Goal: Task Accomplishment & Management: Manage account settings

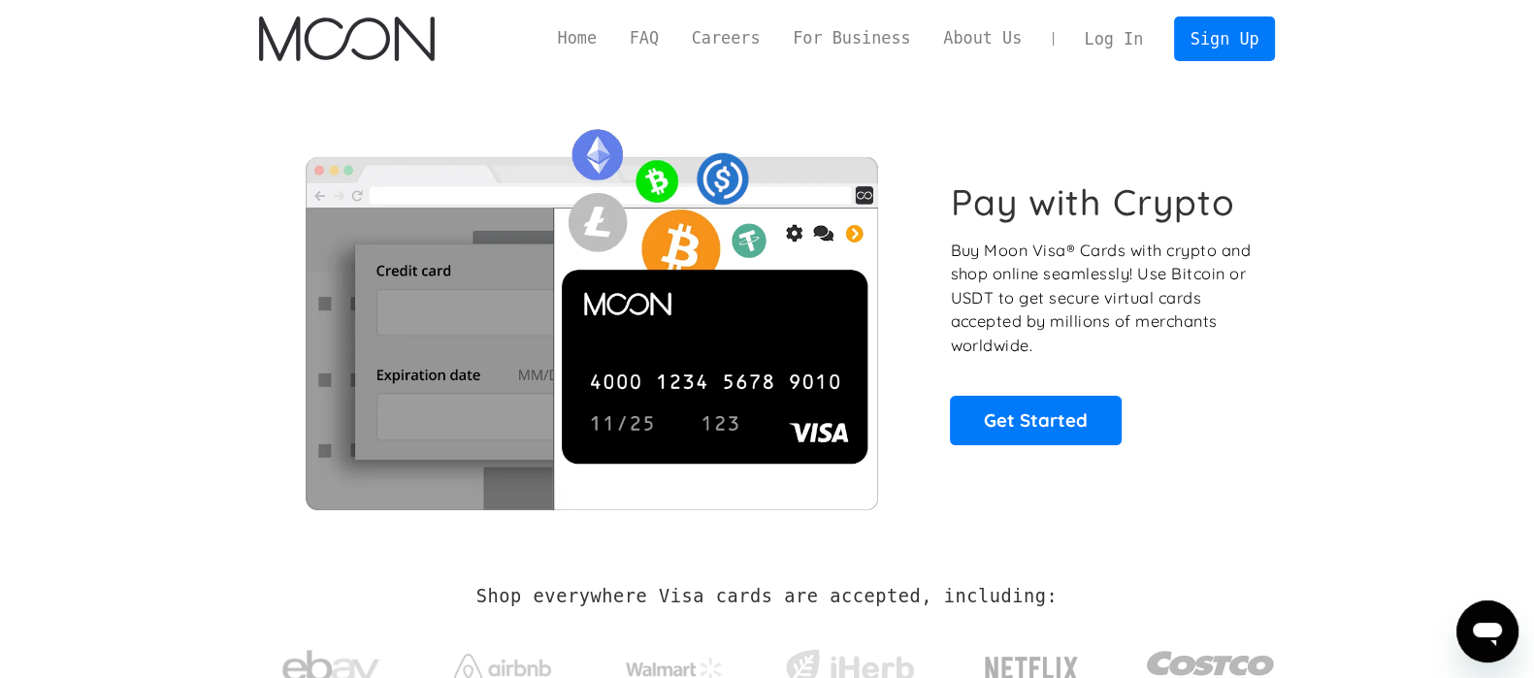
click at [1116, 30] on link "Log In" at bounding box center [1113, 38] width 91 height 43
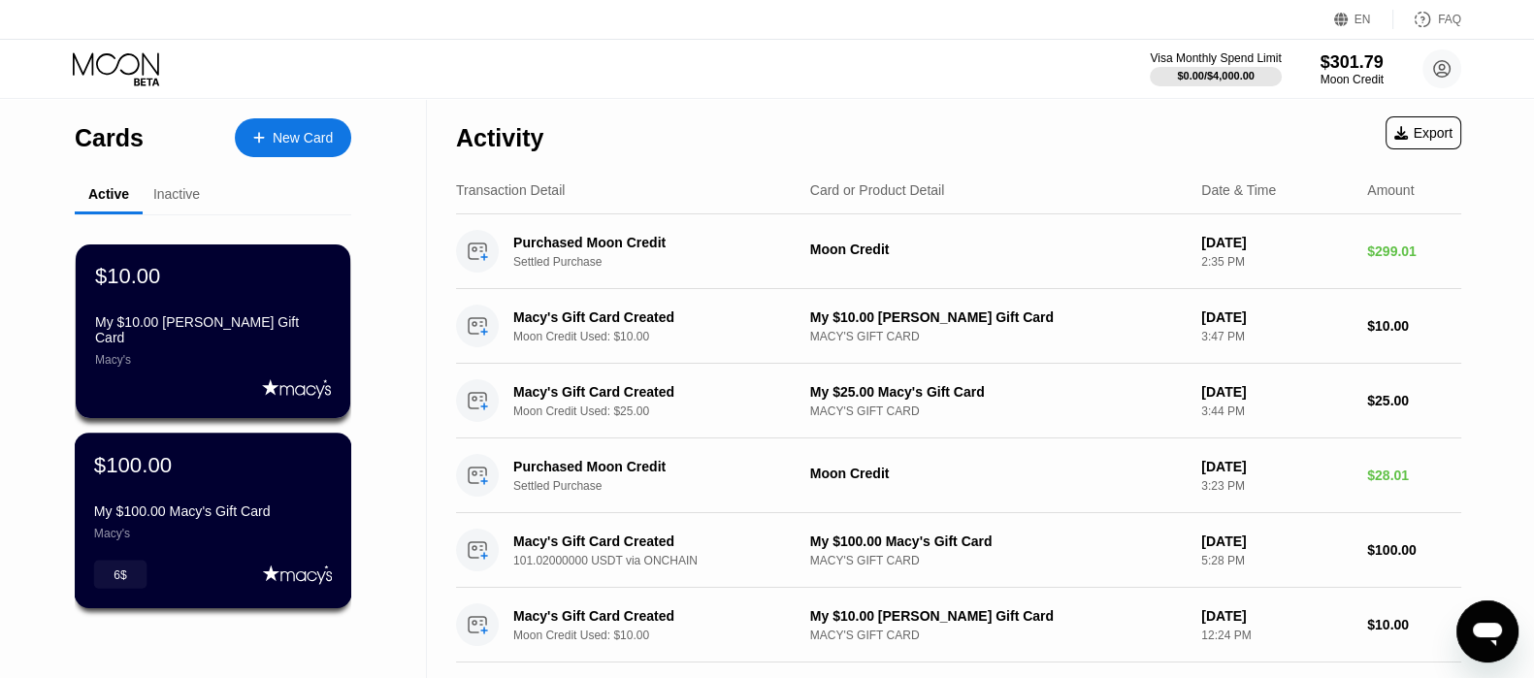
click at [250, 501] on div "$100.00 My $100.00 Macy's Gift Card Macy's" at bounding box center [213, 496] width 238 height 88
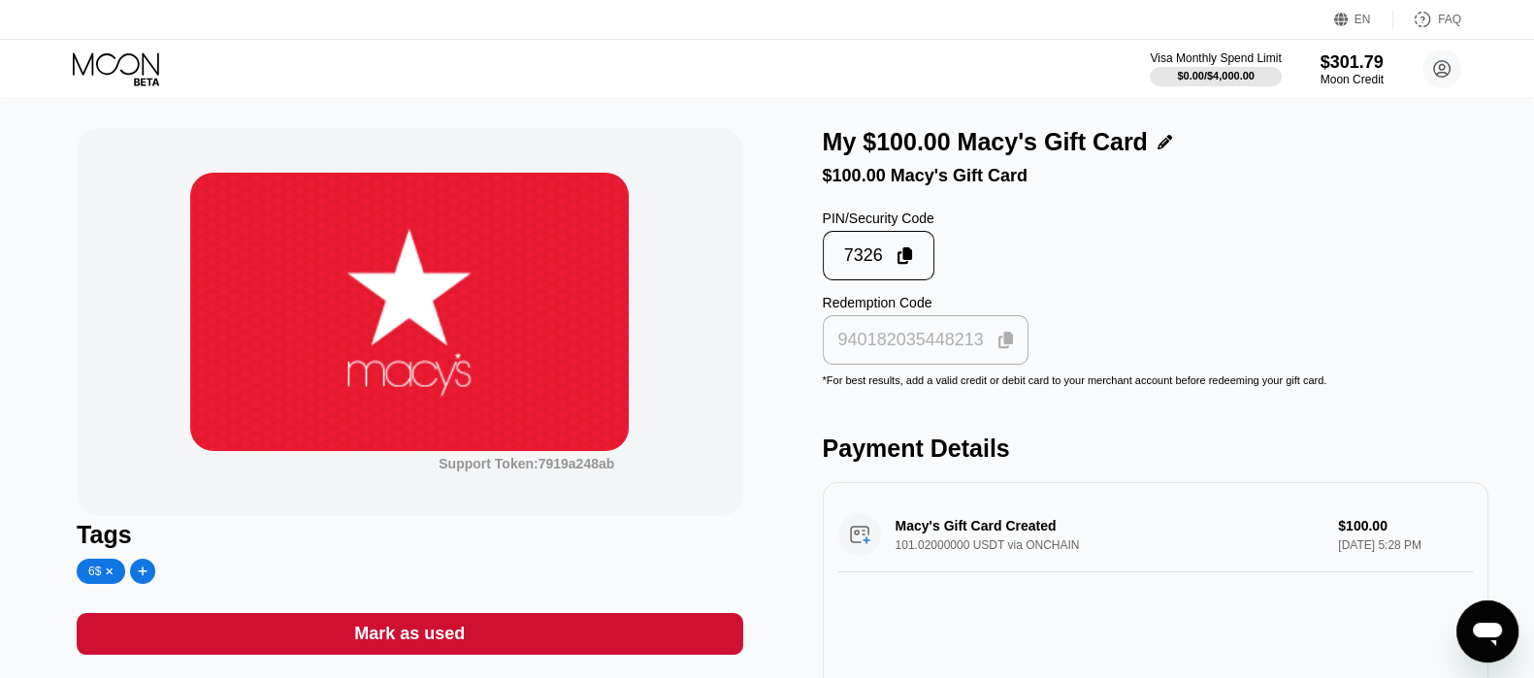
click at [1004, 349] on icon at bounding box center [1006, 340] width 16 height 17
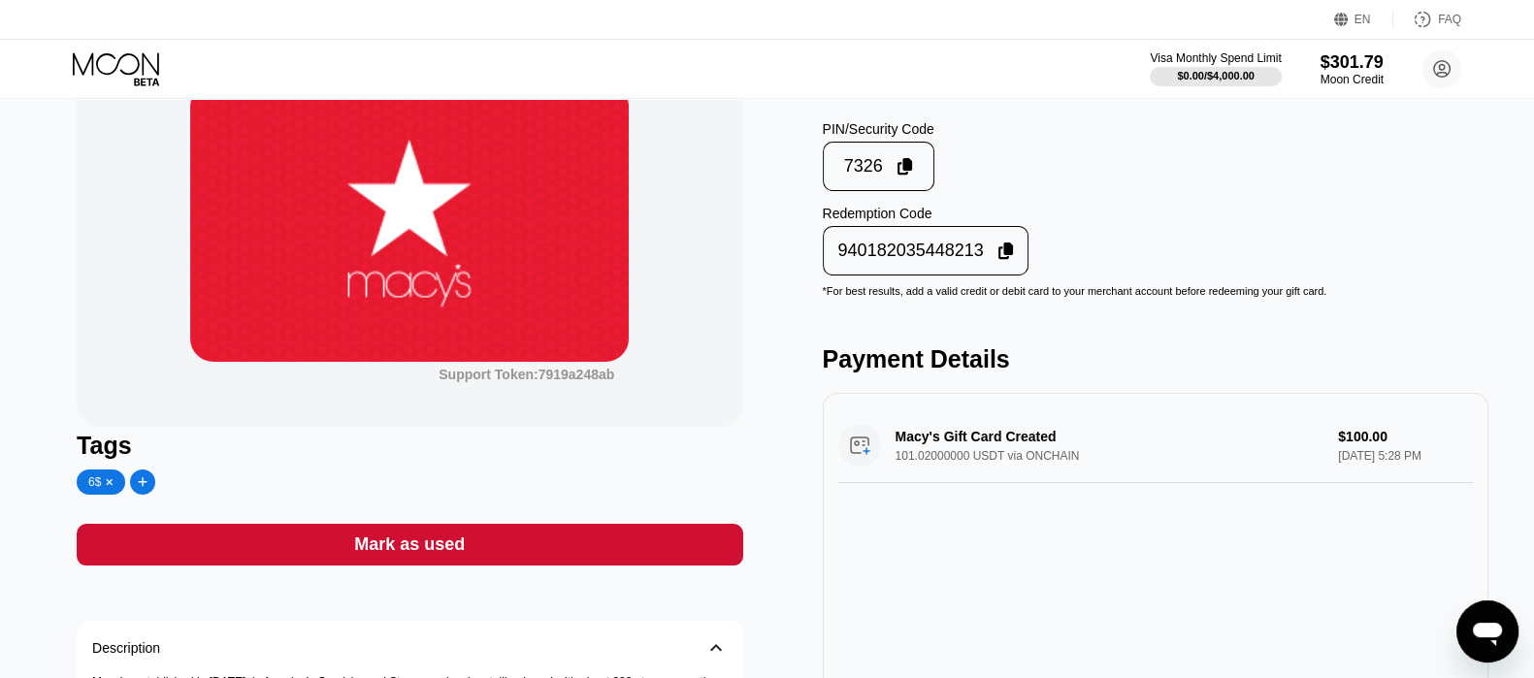
scroll to position [120, 0]
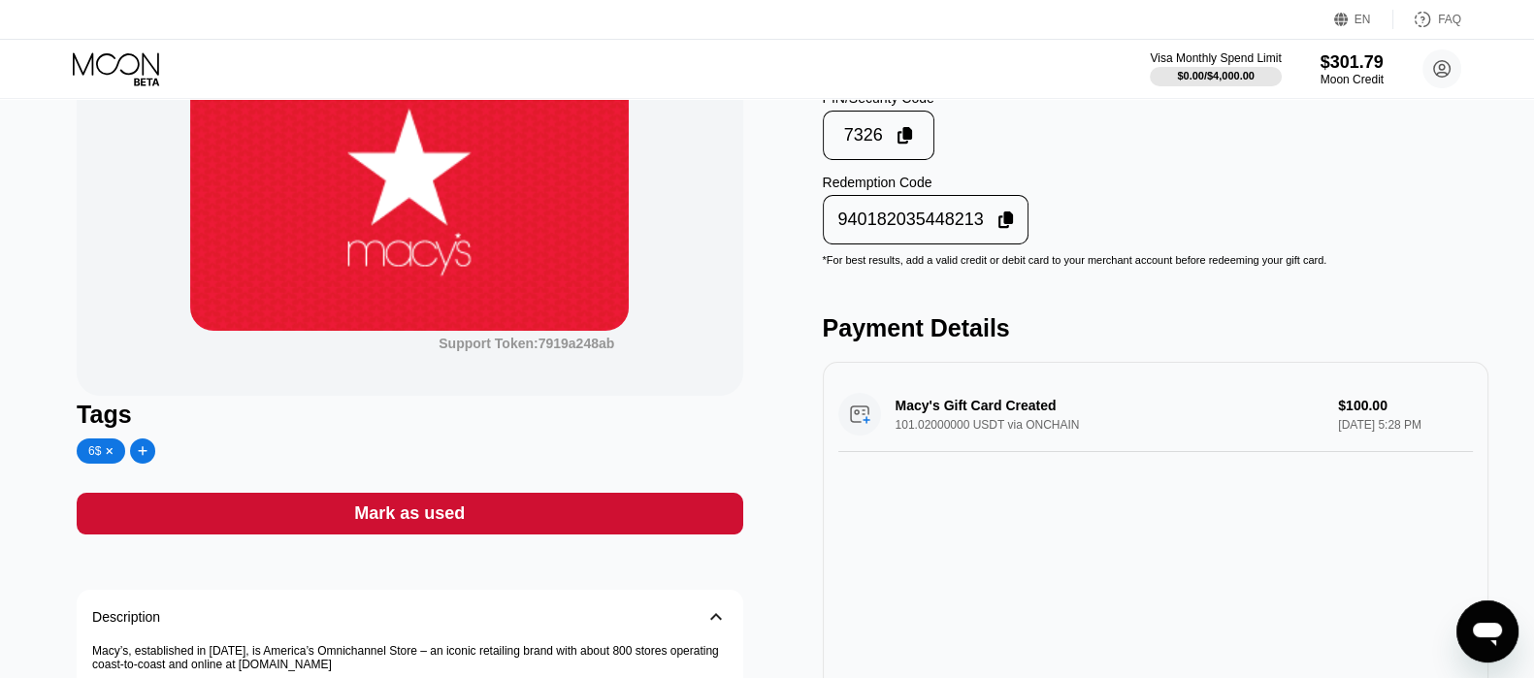
click at [503, 516] on div "Mark as used" at bounding box center [409, 514] width 665 height 42
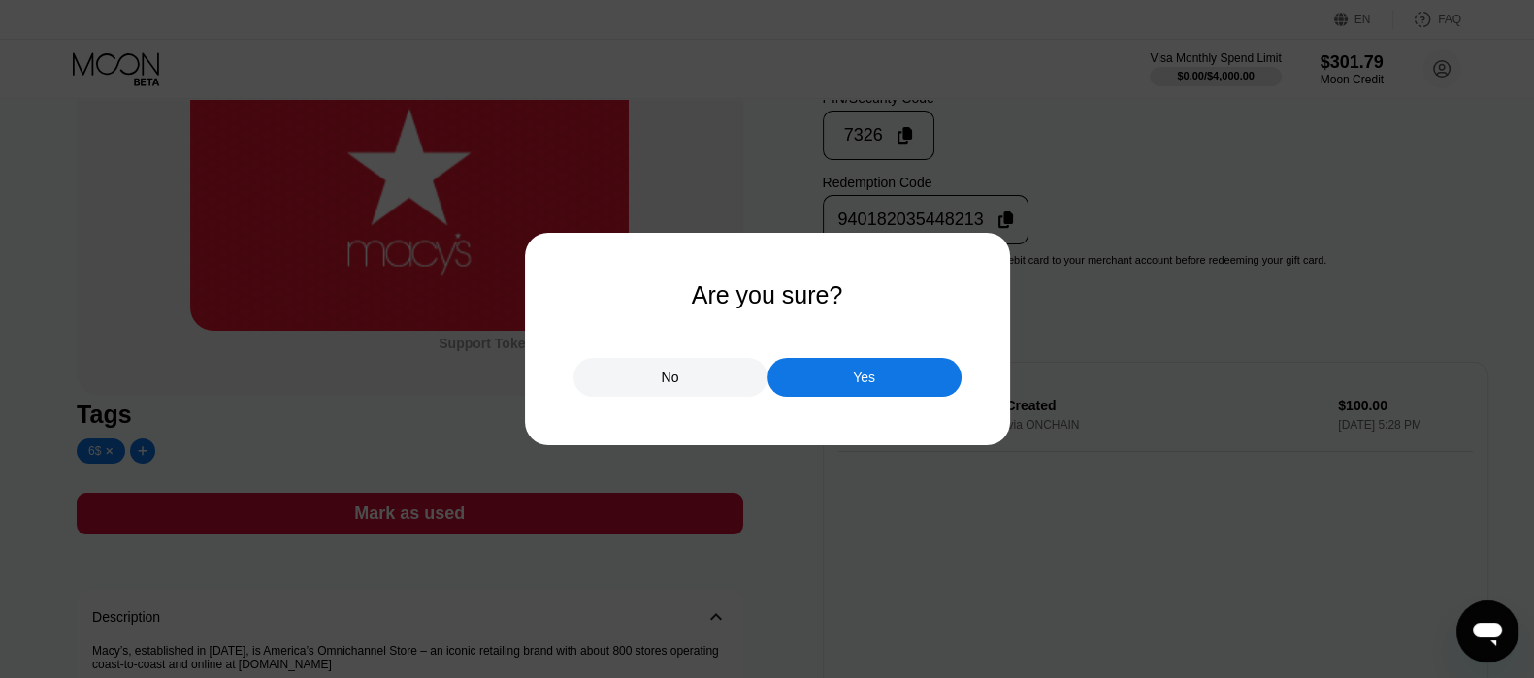
click at [817, 385] on div "Yes" at bounding box center [864, 377] width 194 height 39
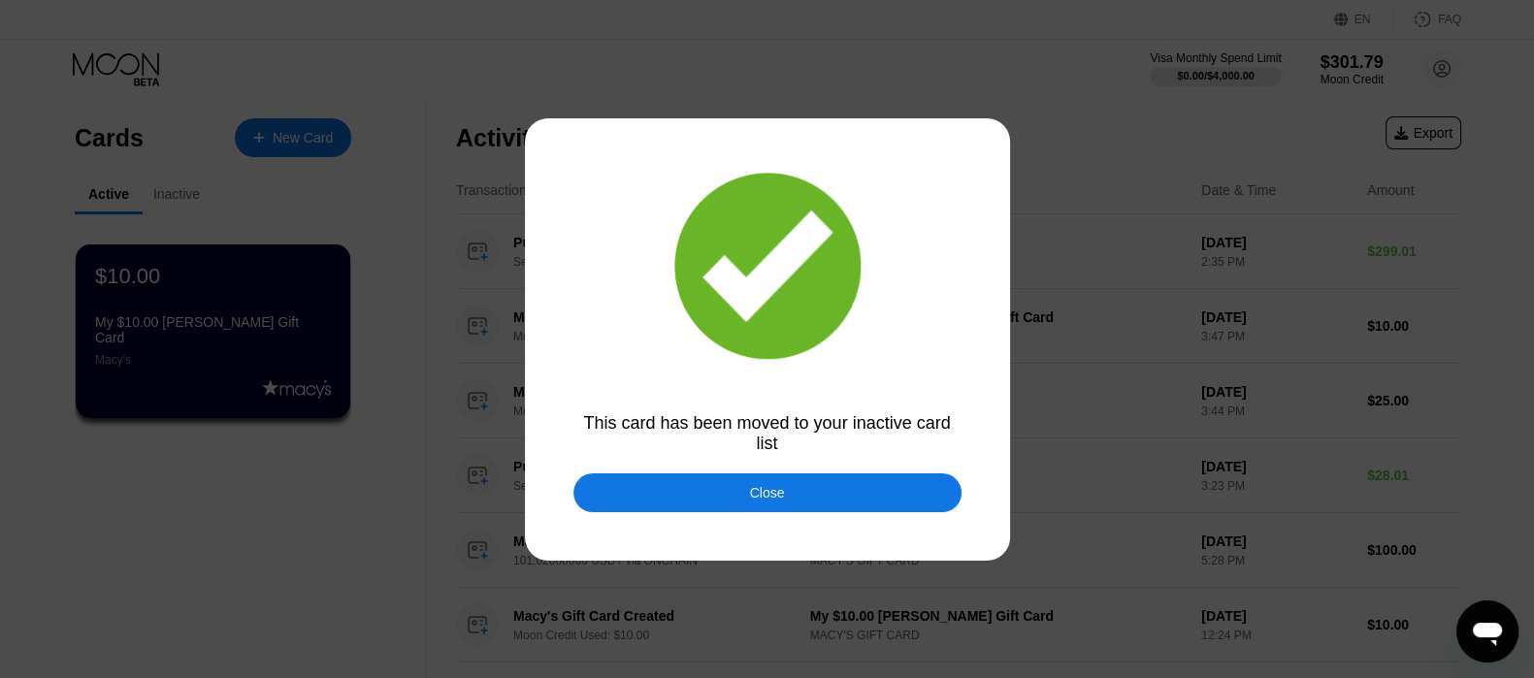
click at [751, 497] on div "Close" at bounding box center [767, 493] width 35 height 16
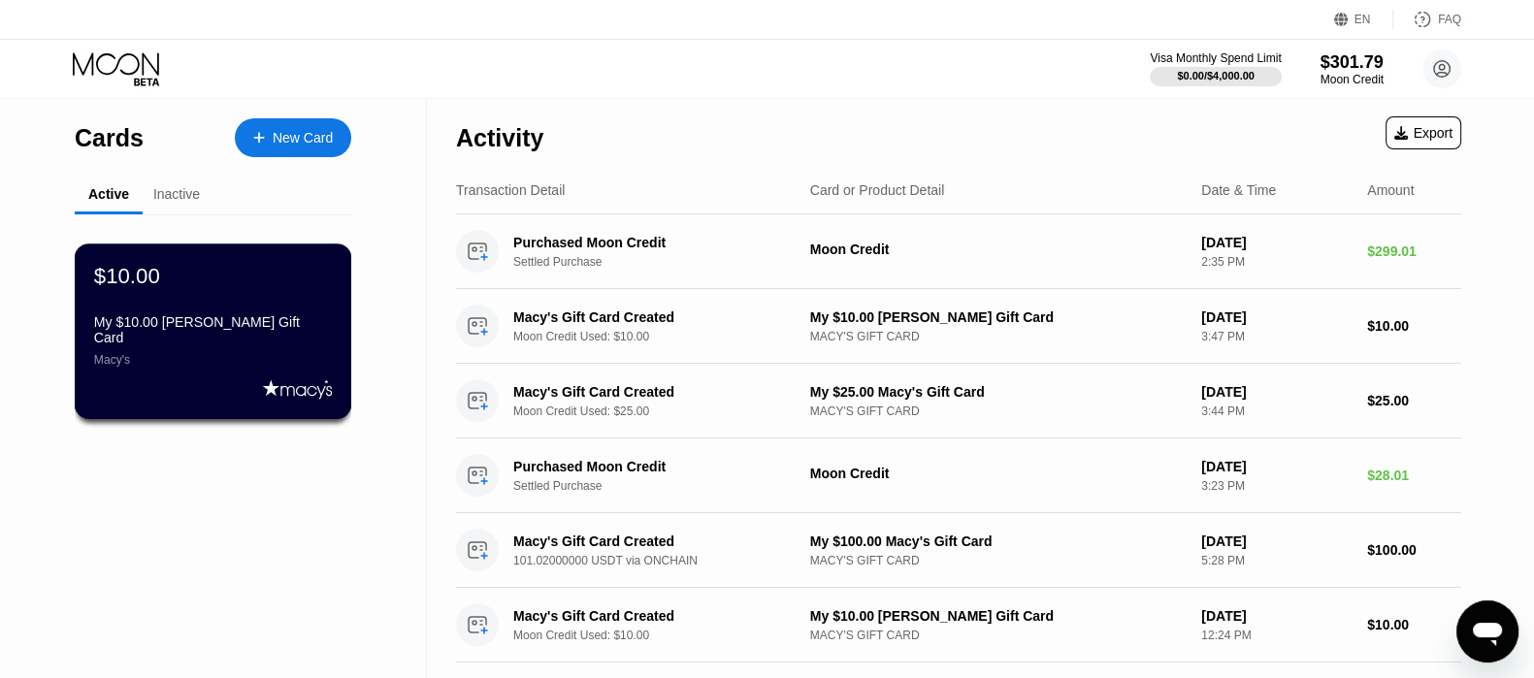
click at [237, 314] on div "$10.00 My $10.00 Macy's Gift Card Macy's" at bounding box center [213, 315] width 238 height 104
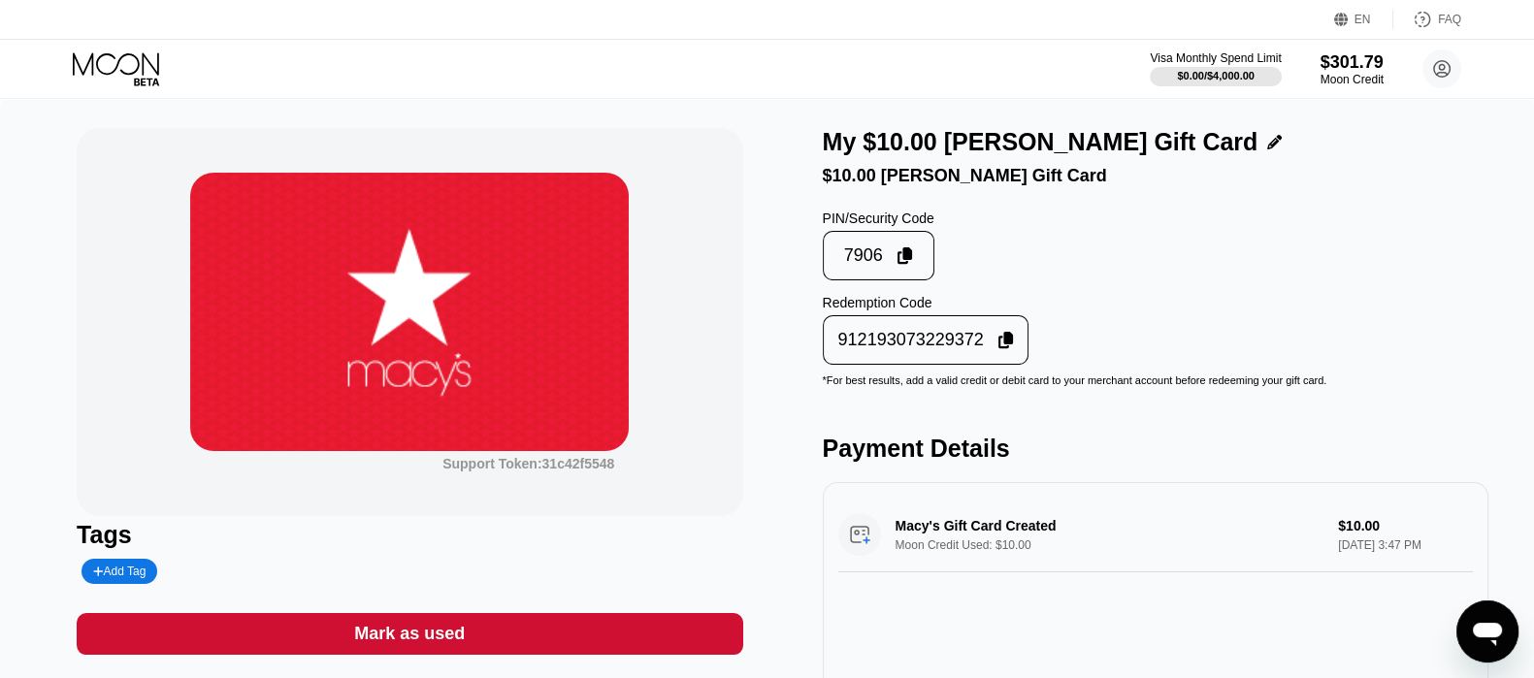
click at [1000, 349] on icon at bounding box center [1006, 340] width 16 height 17
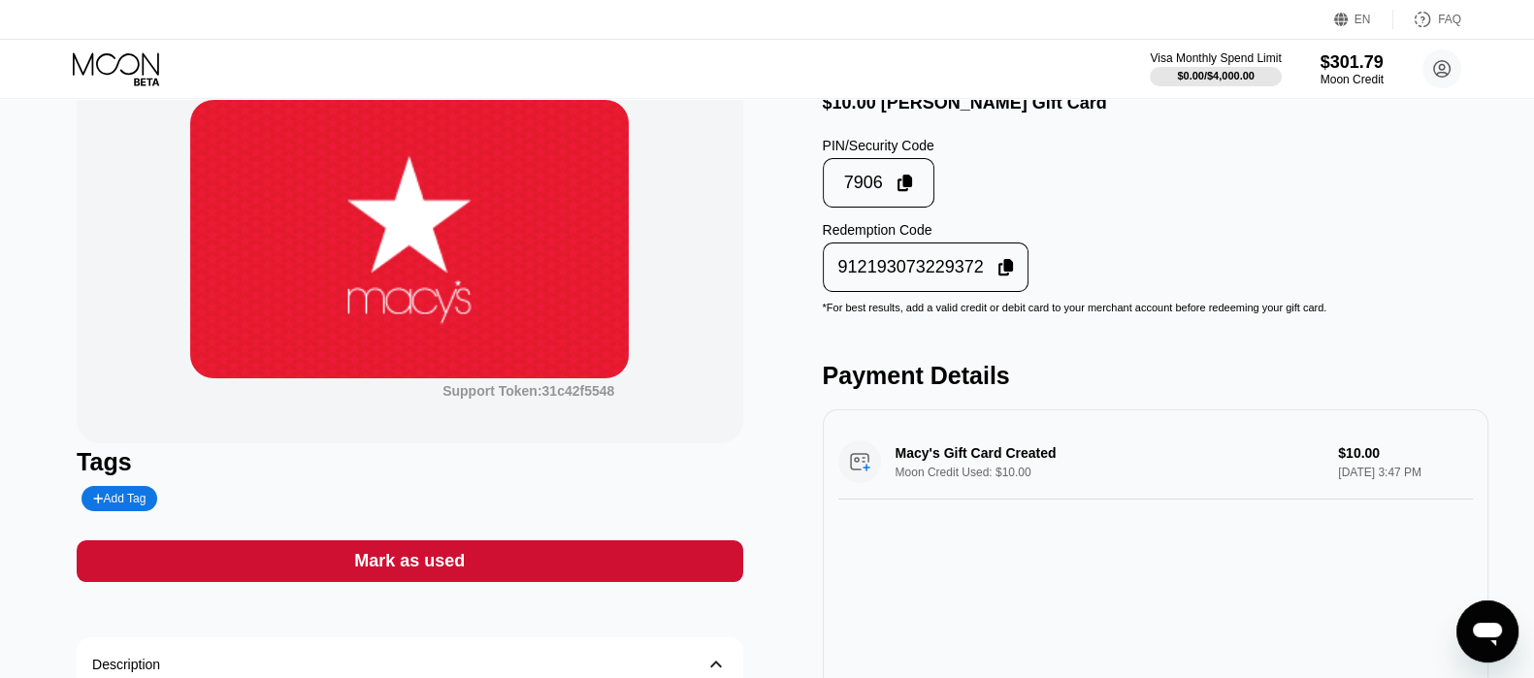
scroll to position [120, 0]
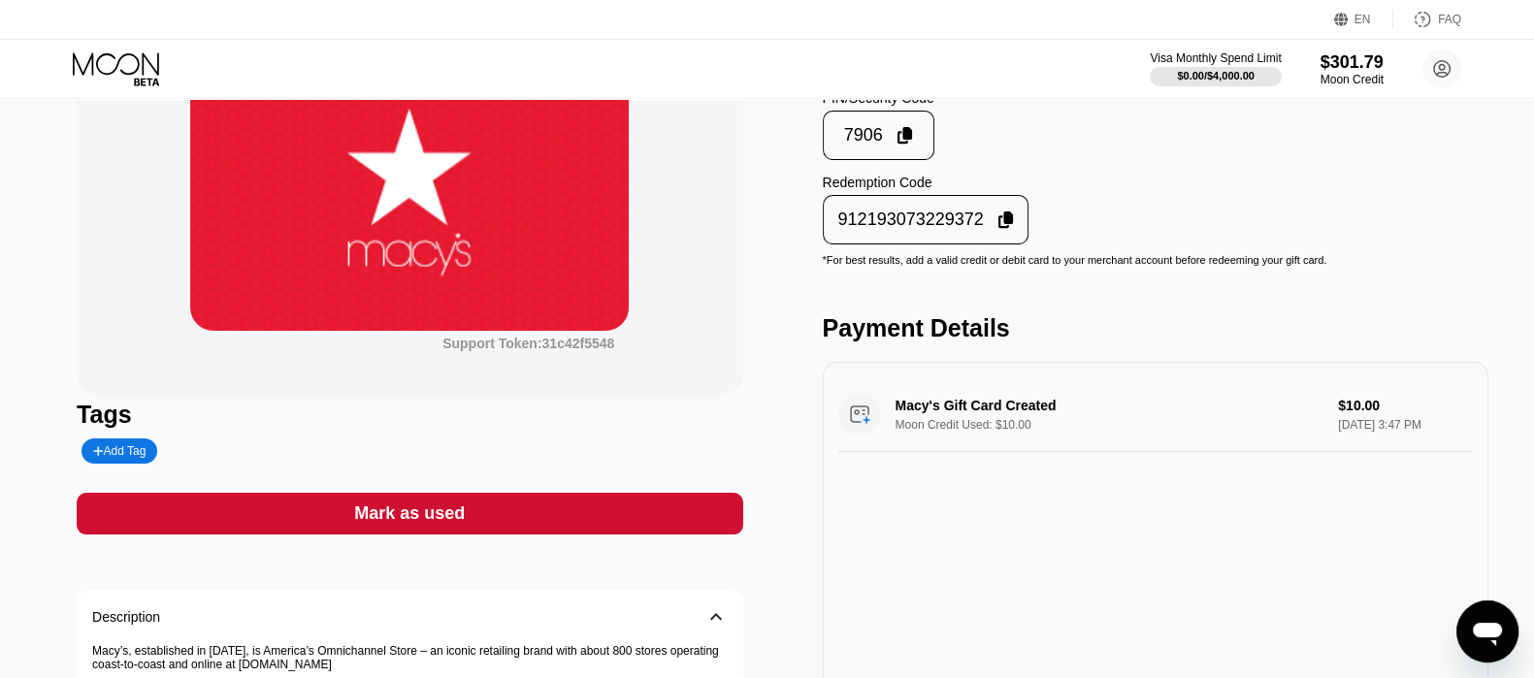
click at [437, 513] on div "Mark as used" at bounding box center [409, 513] width 111 height 22
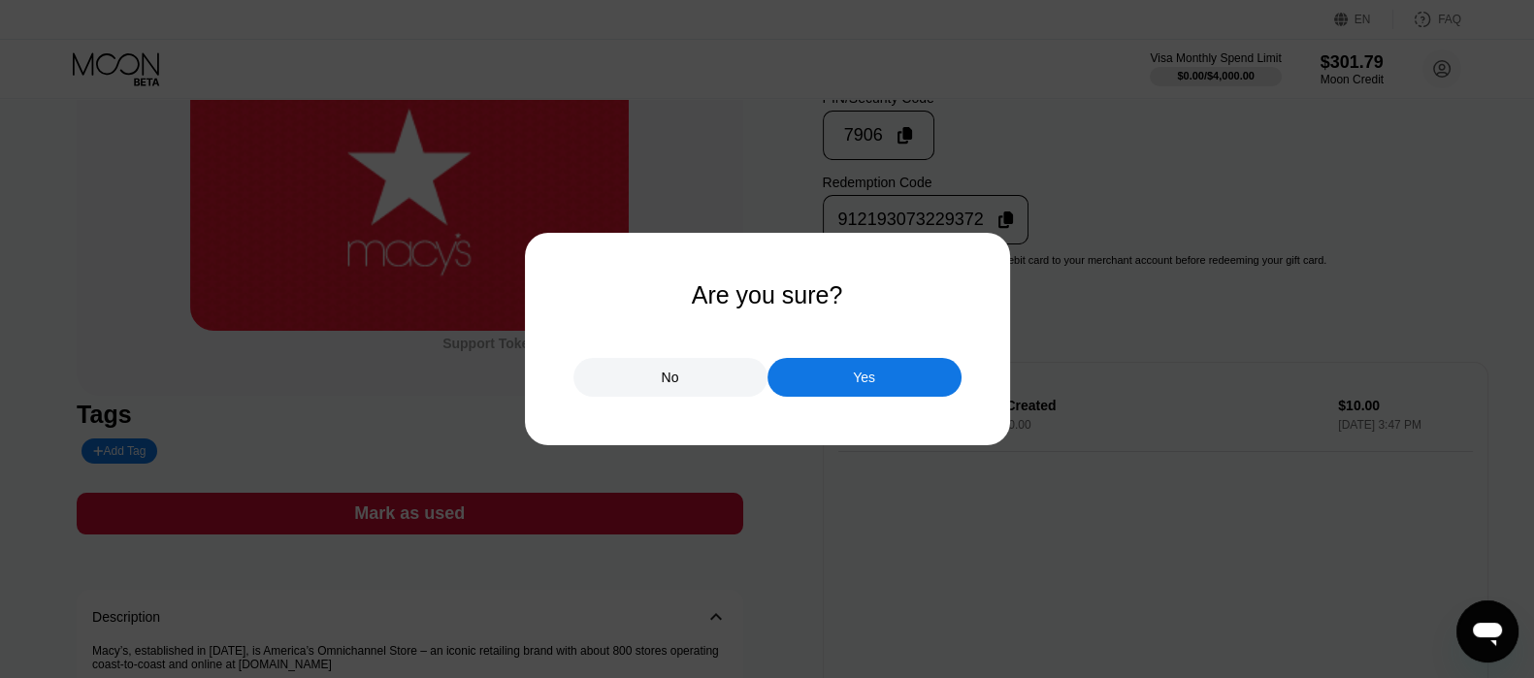
click at [839, 372] on div "Yes" at bounding box center [864, 377] width 194 height 39
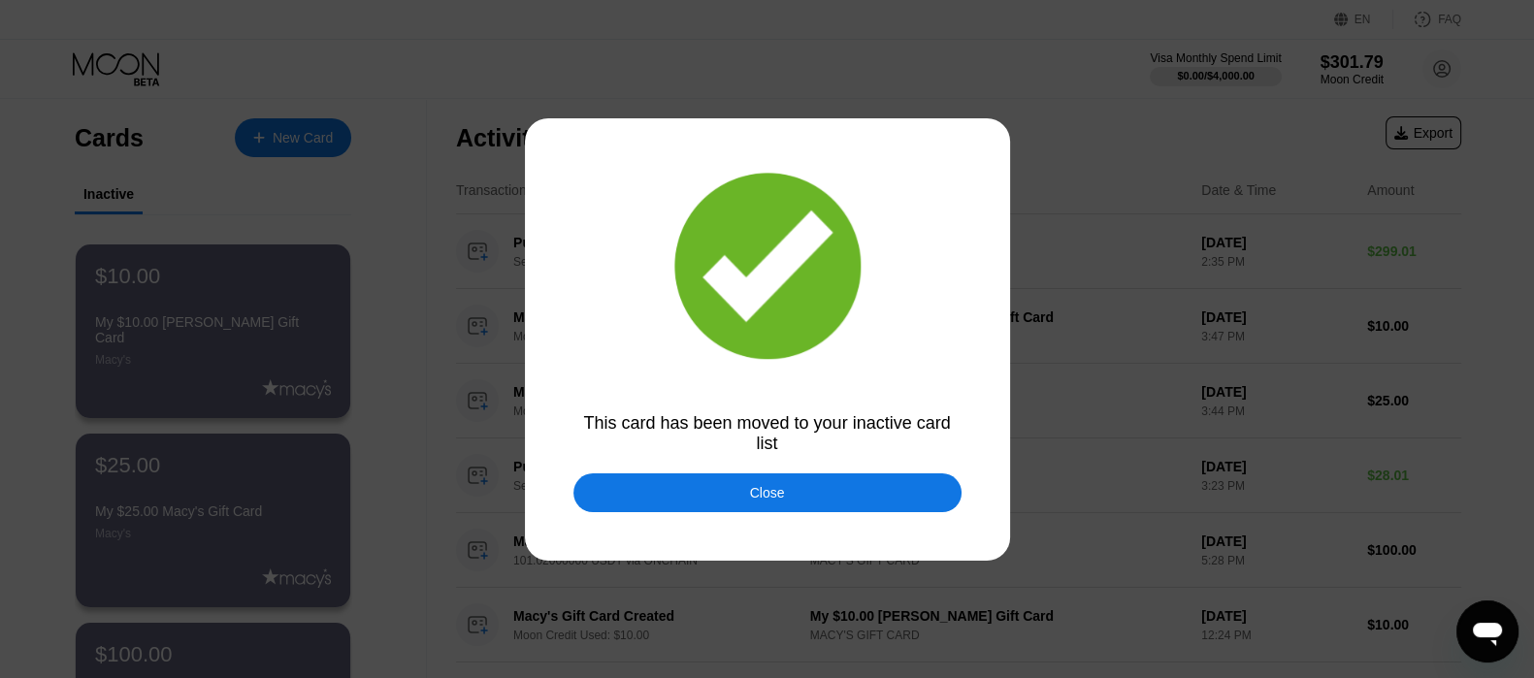
click at [724, 497] on div "Close" at bounding box center [767, 492] width 388 height 39
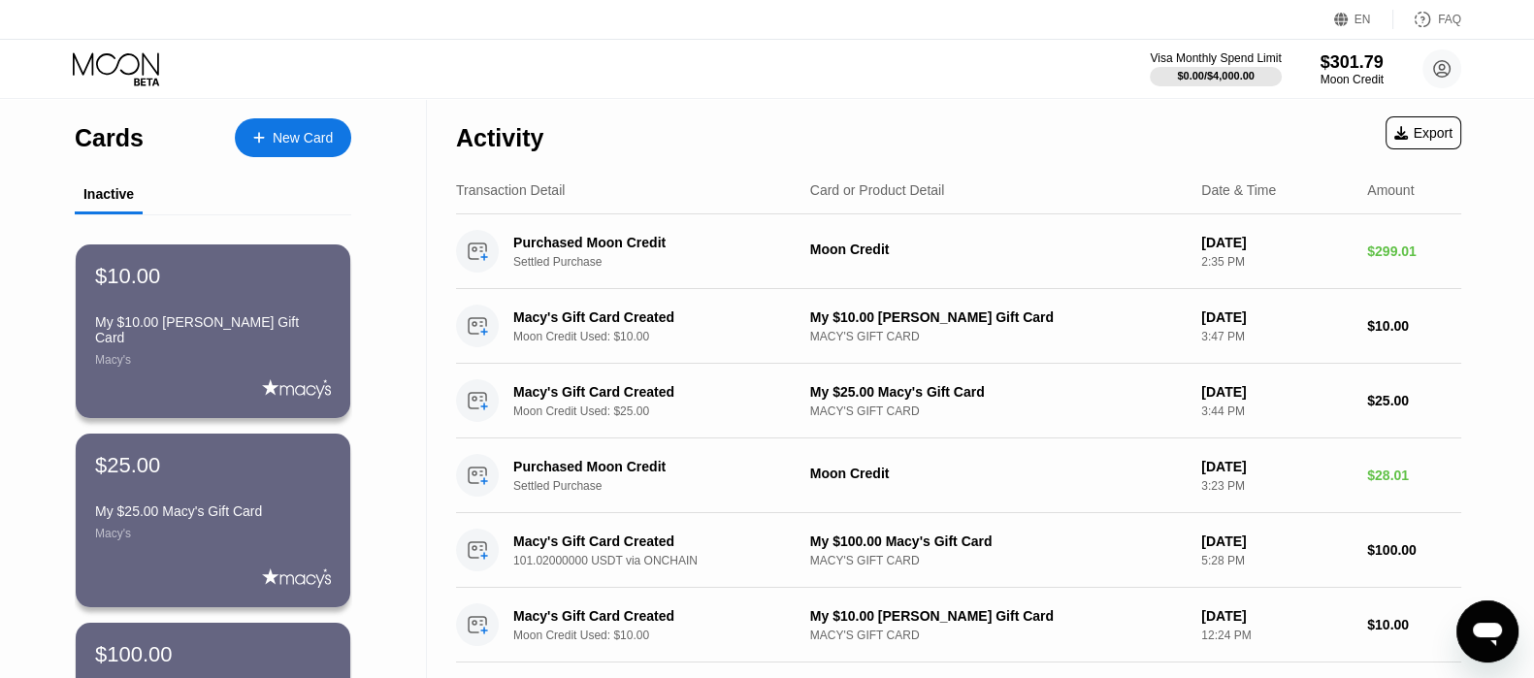
click at [321, 133] on div "New Card" at bounding box center [303, 138] width 60 height 16
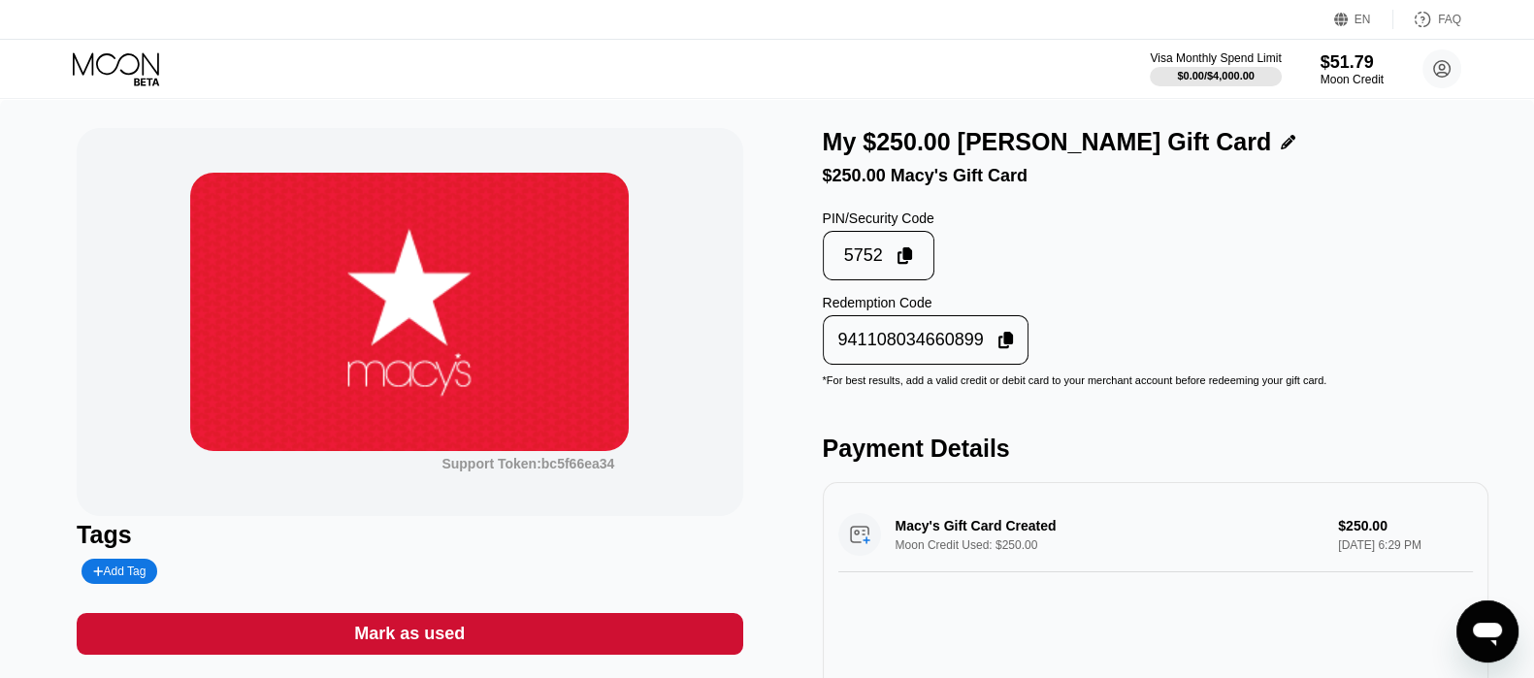
click at [1001, 349] on icon at bounding box center [1006, 340] width 16 height 17
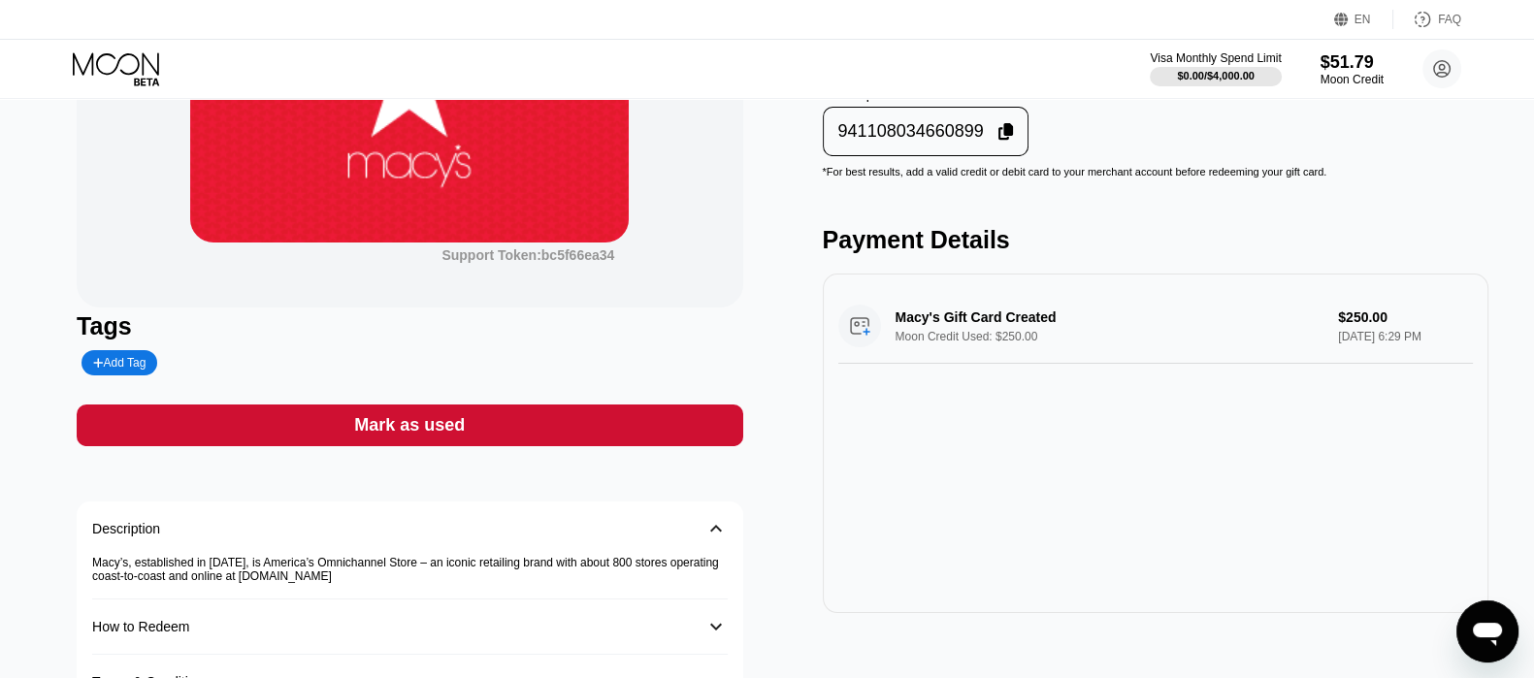
scroll to position [242, 0]
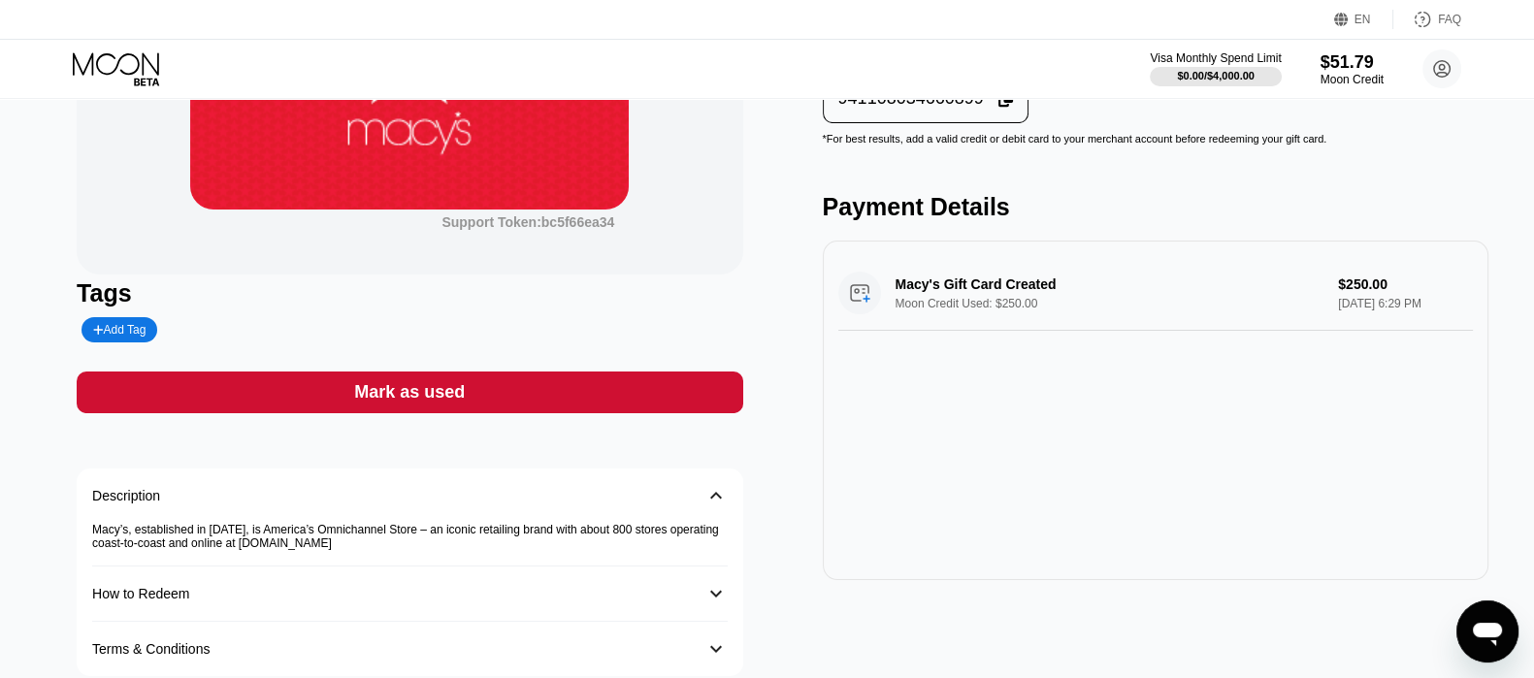
click at [118, 332] on div "Add Tag" at bounding box center [119, 330] width 52 height 14
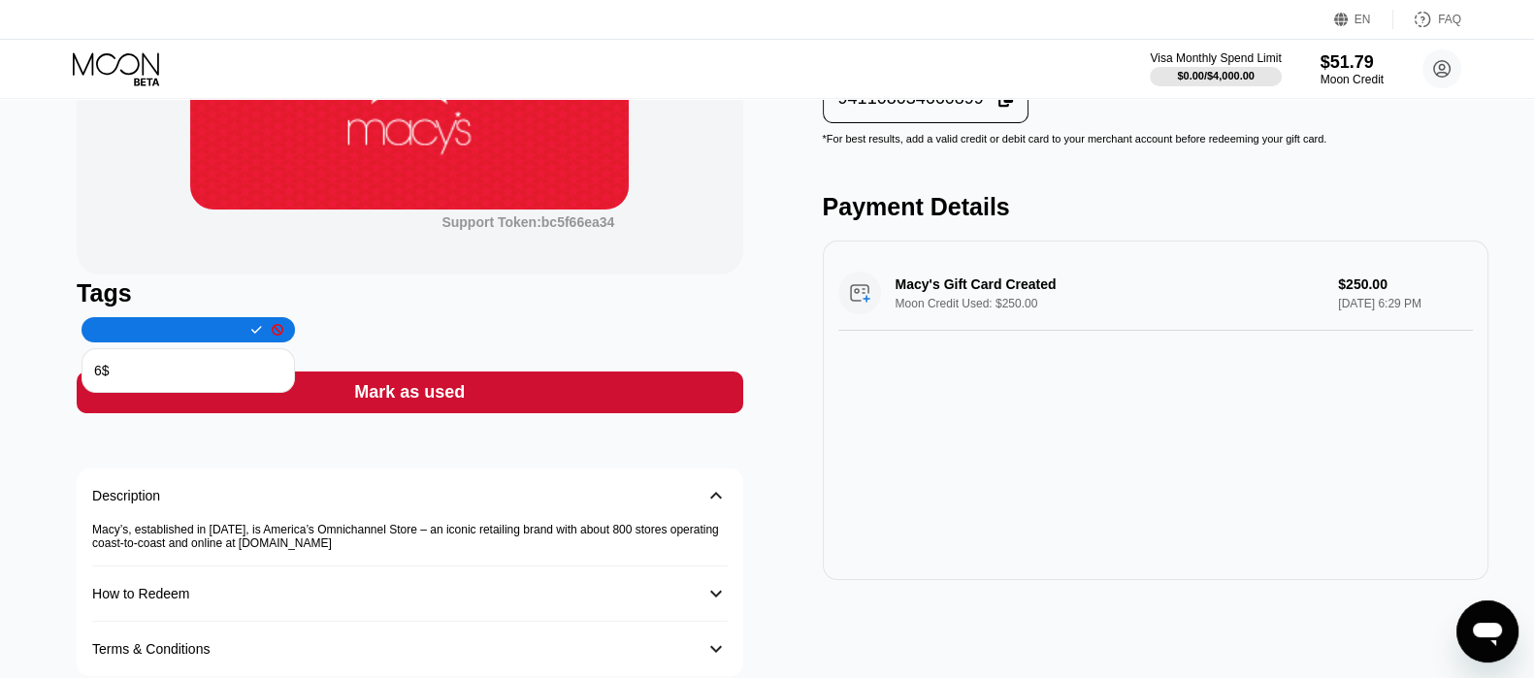
type input "g"
type input "para baksov"
click at [251, 332] on icon at bounding box center [256, 330] width 11 height 12
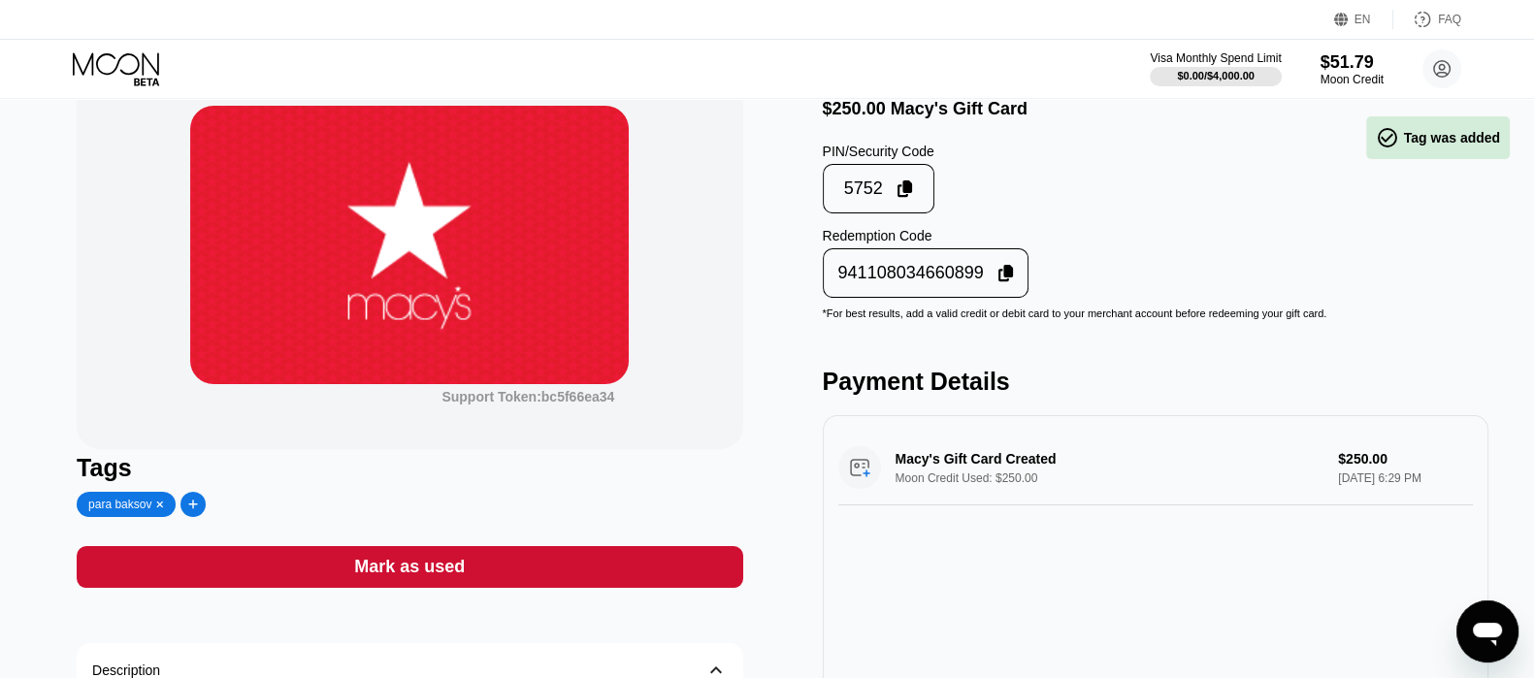
scroll to position [0, 0]
